Goal: Task Accomplishment & Management: Complete application form

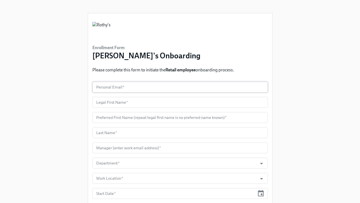
click at [171, 86] on input "text" at bounding box center [180, 87] width 176 height 11
paste input "[EMAIL_ADDRESS][DOMAIN_NAME]"
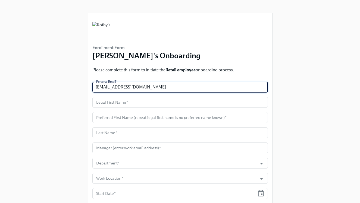
type input "[EMAIL_ADDRESS][DOMAIN_NAME]"
click at [140, 101] on input "text" at bounding box center [180, 102] width 176 height 11
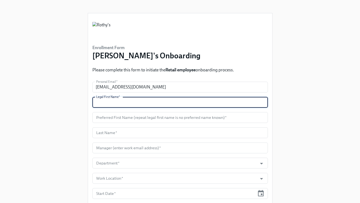
paste input "Keala"
type input "Keala"
click at [129, 119] on input "text" at bounding box center [180, 117] width 176 height 11
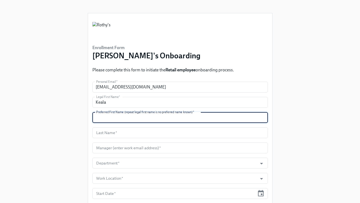
paste input "Keke"
type input "Keke"
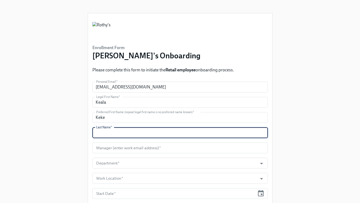
click at [112, 135] on input "text" at bounding box center [180, 132] width 176 height 11
paste input "Holiday-[PERSON_NAME]"
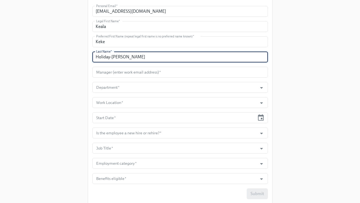
scroll to position [78, 0]
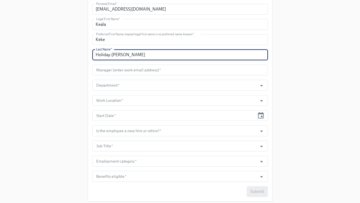
type input "Holiday-[PERSON_NAME]"
click at [154, 69] on input "text" at bounding box center [180, 70] width 176 height 11
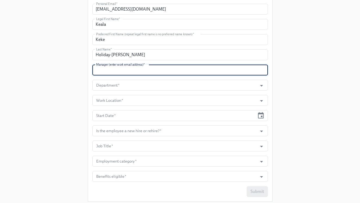
paste input "[EMAIL_ADDRESS][DOMAIN_NAME]"
type input "[EMAIL_ADDRESS][DOMAIN_NAME]"
click at [154, 86] on input "Department   *" at bounding box center [175, 85] width 160 height 11
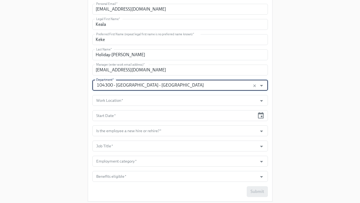
type input "104300 - [GEOGRAPHIC_DATA] - [GEOGRAPHIC_DATA]"
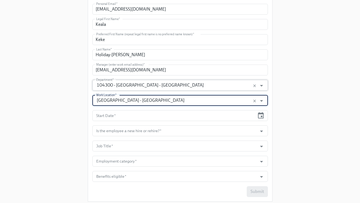
type input "[GEOGRAPHIC_DATA] - [GEOGRAPHIC_DATA]"
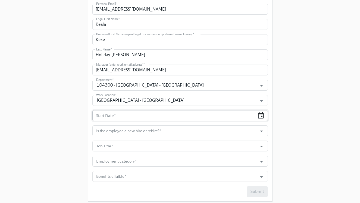
click at [262, 116] on icon "button" at bounding box center [260, 115] width 7 height 7
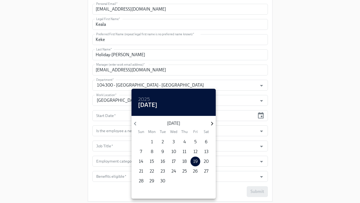
click at [212, 122] on icon "button" at bounding box center [211, 123] width 7 height 7
click at [150, 152] on span "6" at bounding box center [152, 152] width 10 height 6
type input "[DATE]"
click at [116, 145] on div at bounding box center [180, 101] width 360 height 203
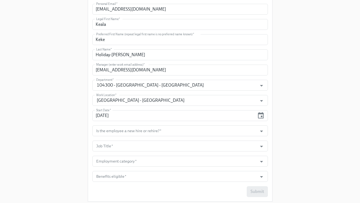
click at [116, 133] on input "Is the employee a new hire or rehire?   *" at bounding box center [175, 131] width 160 height 11
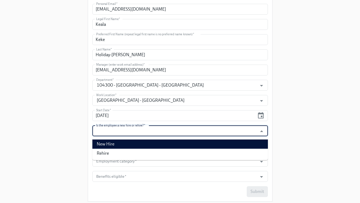
click at [118, 142] on li "New Hire" at bounding box center [180, 144] width 176 height 9
type input "New Hire"
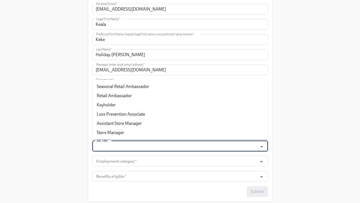
click at [118, 145] on input "Job Title   *" at bounding box center [175, 146] width 160 height 11
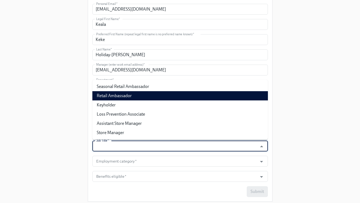
click at [130, 96] on li "Retail Ambassador" at bounding box center [180, 95] width 176 height 9
type input "Retail Ambassador"
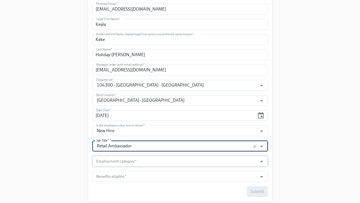
click at [130, 164] on input "Employment category   *" at bounding box center [175, 161] width 160 height 11
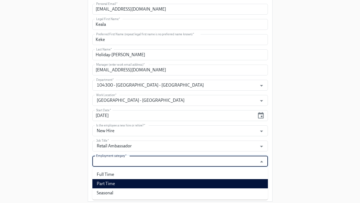
click at [126, 186] on li "Part Time" at bounding box center [180, 183] width 176 height 9
type input "Part Time"
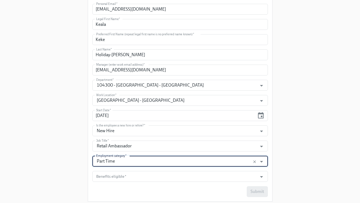
click at [131, 170] on form "Personal Email   * [EMAIL_ADDRESS][DOMAIN_NAME] Personal Email * Legal First Na…" at bounding box center [180, 100] width 176 height 193
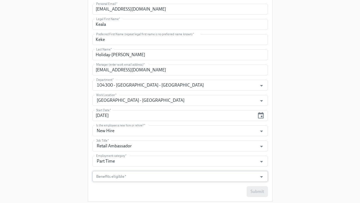
click at [131, 175] on input "Benefits eligible   *" at bounding box center [175, 176] width 160 height 11
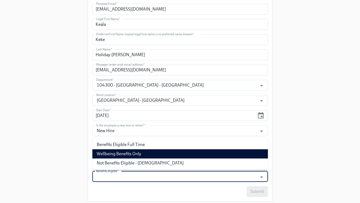
click at [133, 156] on li "Wellbeing Benefits Only" at bounding box center [180, 153] width 176 height 9
type input "Wellbeing Benefits Only"
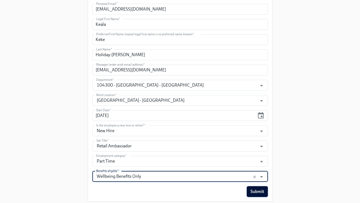
click at [262, 190] on span "Submit" at bounding box center [257, 191] width 14 height 5
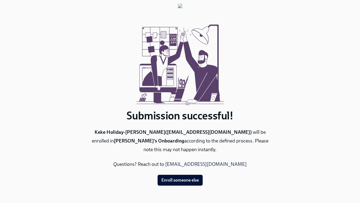
scroll to position [0, 0]
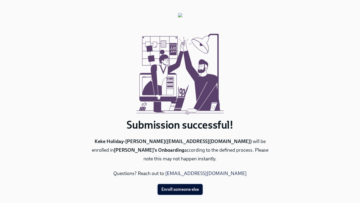
click at [187, 187] on span "Enroll someone else" at bounding box center [179, 189] width 37 height 5
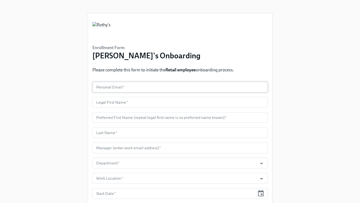
click at [159, 89] on input "text" at bounding box center [180, 87] width 176 height 11
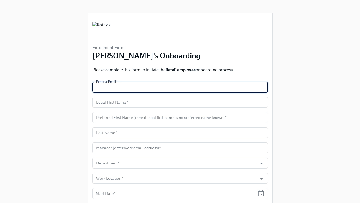
paste input "[PERSON_NAME][EMAIL_ADDRESS][PERSON_NAME][DOMAIN_NAME]"
type input "[PERSON_NAME][EMAIL_ADDRESS][PERSON_NAME][DOMAIN_NAME]"
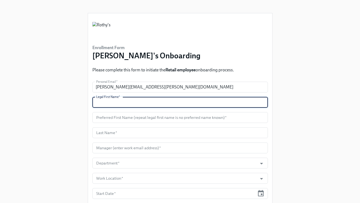
click at [108, 106] on input "text" at bounding box center [180, 102] width 176 height 11
paste input "[PERSON_NAME]"
type input "[PERSON_NAME]"
click at [117, 117] on input "text" at bounding box center [180, 117] width 176 height 11
paste input "[PERSON_NAME]"
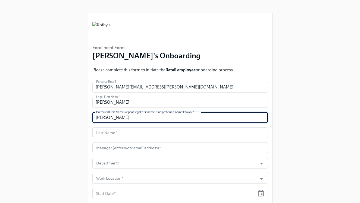
type input "[PERSON_NAME]"
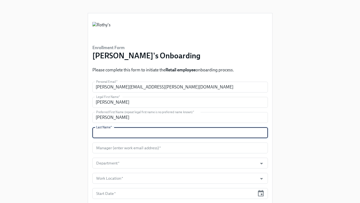
click at [134, 132] on input "text" at bounding box center [180, 132] width 176 height 11
paste input "[PERSON_NAME]"
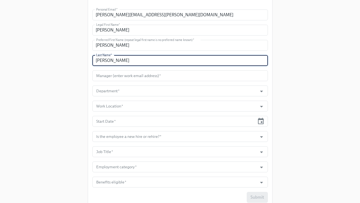
scroll to position [94, 0]
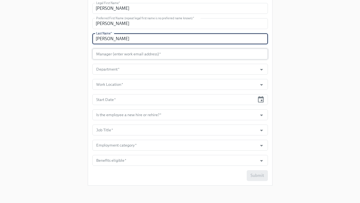
type input "[PERSON_NAME]"
click at [154, 55] on input "text" at bounding box center [180, 54] width 176 height 11
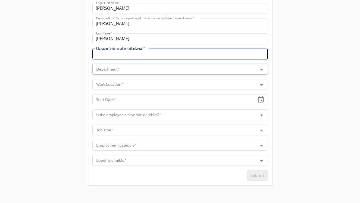
click at [146, 68] on input "Department   *" at bounding box center [175, 69] width 160 height 11
click at [141, 55] on input "text" at bounding box center [180, 54] width 176 height 11
paste input "[EMAIL_ADDRESS][DOMAIN_NAME]"
type input "[EMAIL_ADDRESS][DOMAIN_NAME]"
click at [140, 66] on input "Department   *" at bounding box center [175, 69] width 160 height 11
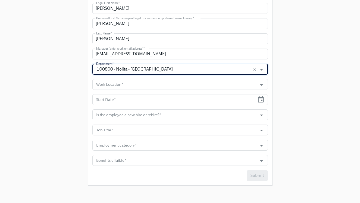
type input "100800 - Nolita - [GEOGRAPHIC_DATA]"
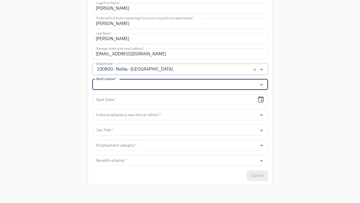
type input "o"
type input "Nolita Store - [GEOGRAPHIC_DATA]"
click at [260, 99] on icon "button" at bounding box center [260, 99] width 7 height 7
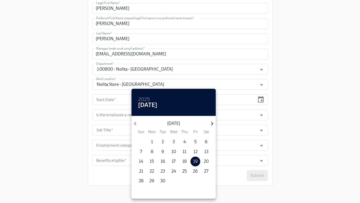
click at [210, 124] on icon "button" at bounding box center [211, 123] width 7 height 7
click at [178, 139] on div "1" at bounding box center [173, 142] width 11 height 10
type input "[DATE]"
click at [175, 142] on span "1" at bounding box center [174, 142] width 10 height 6
click at [283, 136] on div at bounding box center [180, 101] width 360 height 203
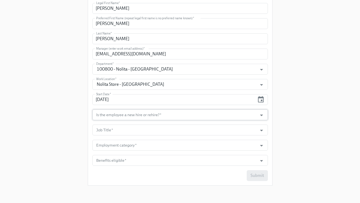
click at [240, 114] on input "Is the employee a new hire or rehire?   *" at bounding box center [175, 114] width 160 height 11
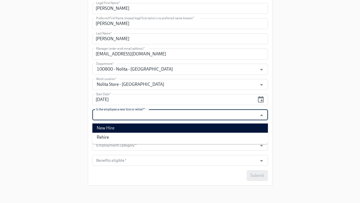
click at [233, 129] on li "New Hire" at bounding box center [180, 128] width 176 height 9
type input "New Hire"
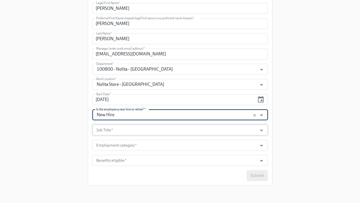
click at [233, 134] on input "Job Title   *" at bounding box center [175, 130] width 160 height 11
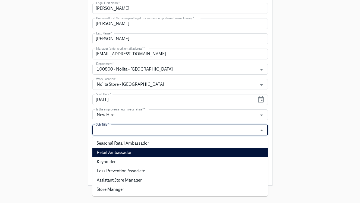
click at [225, 153] on li "Retail Ambassador" at bounding box center [180, 152] width 176 height 9
type input "Retail Ambassador"
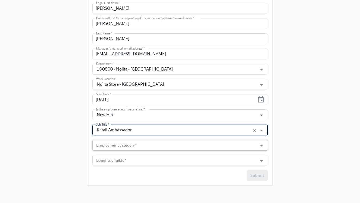
click at [144, 148] on input "Employment category   *" at bounding box center [175, 145] width 160 height 11
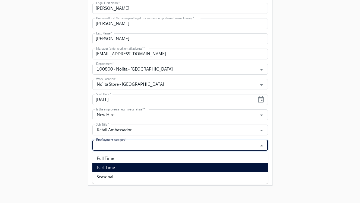
click at [139, 165] on li "Part Time" at bounding box center [180, 167] width 176 height 9
type input "Part Time"
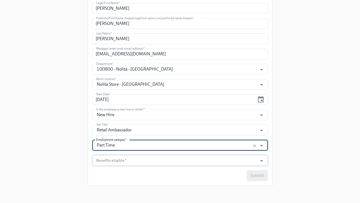
click at [139, 163] on input "Benefits eligible   *" at bounding box center [175, 160] width 160 height 11
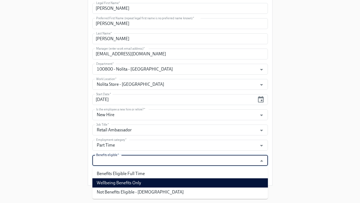
click at [137, 181] on li "Wellbeing Benefits Only" at bounding box center [180, 182] width 176 height 9
type input "Wellbeing Benefits Only"
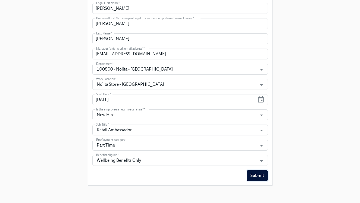
click at [253, 175] on span "Submit" at bounding box center [257, 175] width 14 height 5
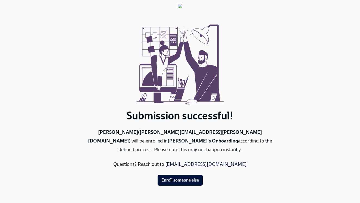
scroll to position [0, 0]
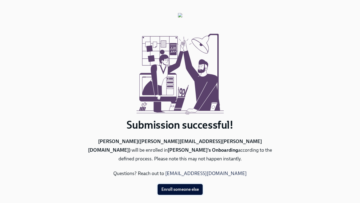
click at [167, 187] on span "Enroll someone else" at bounding box center [179, 189] width 37 height 5
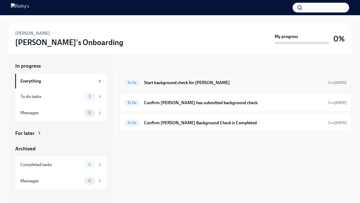
click at [178, 80] on h6 "Start background check for Shannon Pasik" at bounding box center [234, 83] width 180 height 6
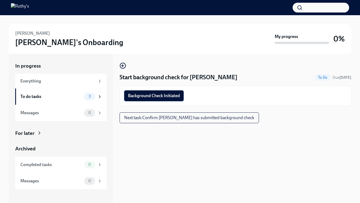
click at [176, 92] on button "Background Check Initiated" at bounding box center [153, 95] width 59 height 11
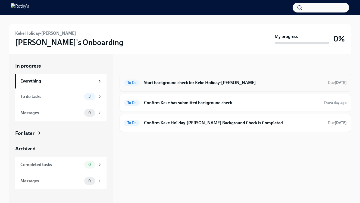
click at [194, 86] on div "To Do Start background check for Keke Holiday-[PERSON_NAME] Due [DATE]" at bounding box center [235, 83] width 223 height 9
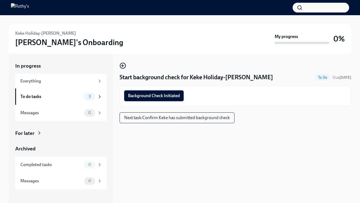
click at [178, 95] on span "Background Check Initiated" at bounding box center [154, 95] width 52 height 5
